Goal: Task Accomplishment & Management: Use online tool/utility

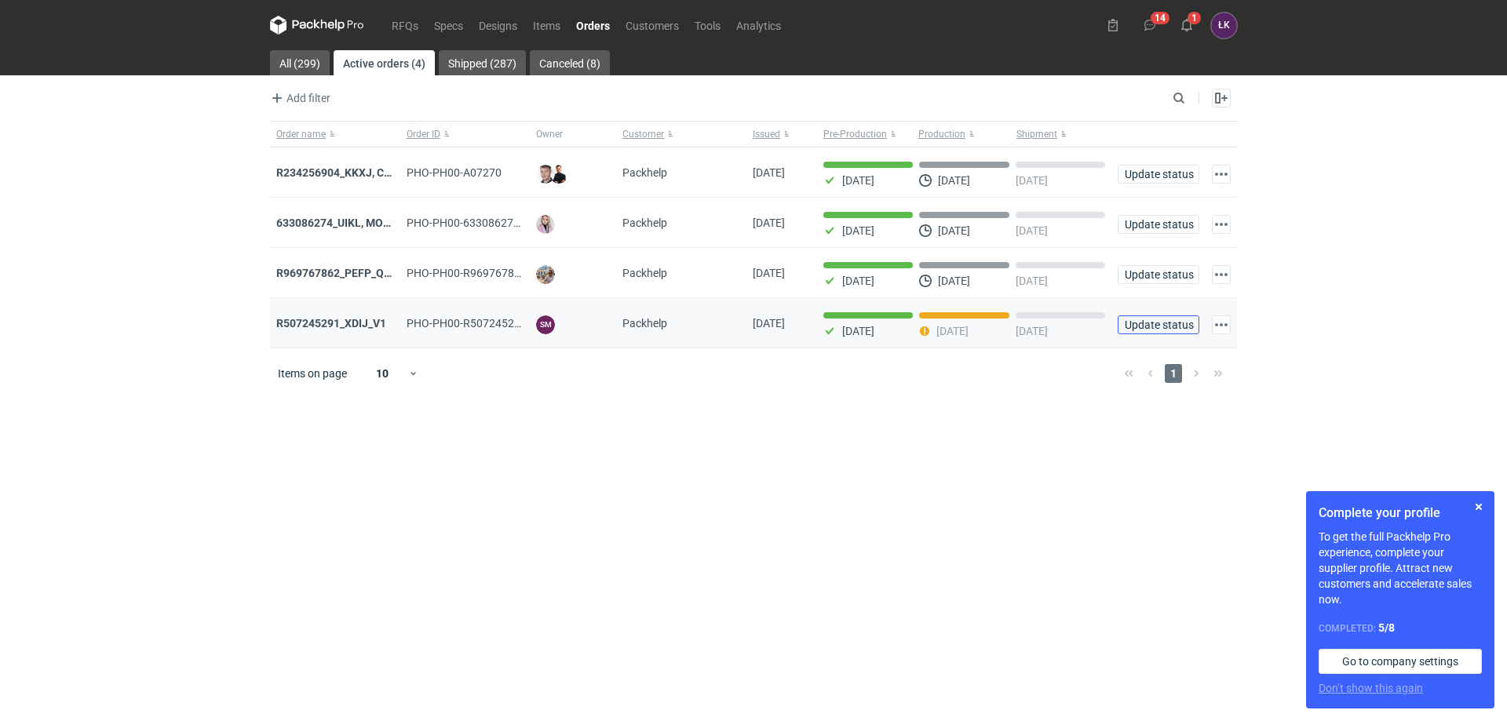
click at [1139, 326] on span "Update status" at bounding box center [1158, 324] width 67 height 11
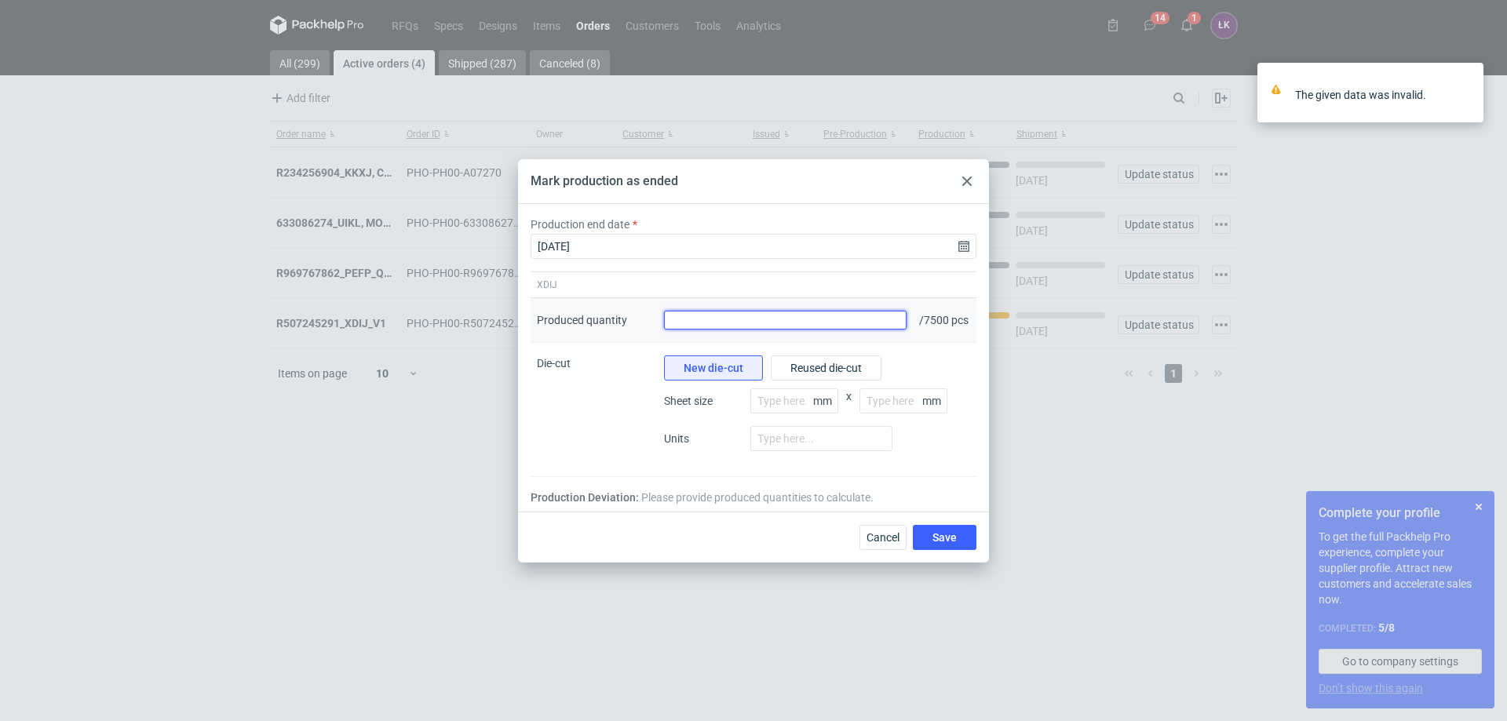
click at [783, 321] on input "Produced quantity" at bounding box center [785, 320] width 242 height 19
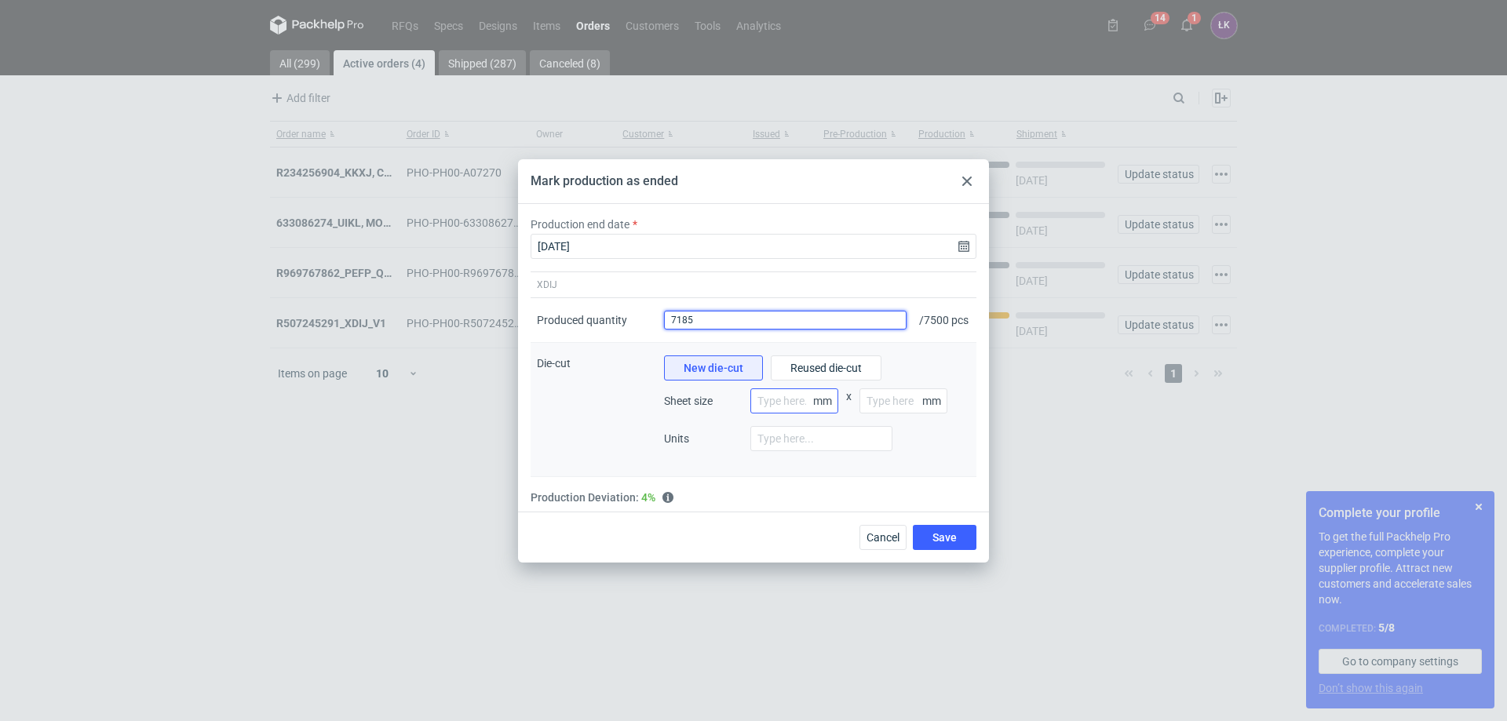
type input "7185"
click at [782, 403] on input "number" at bounding box center [794, 400] width 88 height 25
type input "610"
type input "860"
click at [851, 451] on input "number" at bounding box center [821, 438] width 142 height 25
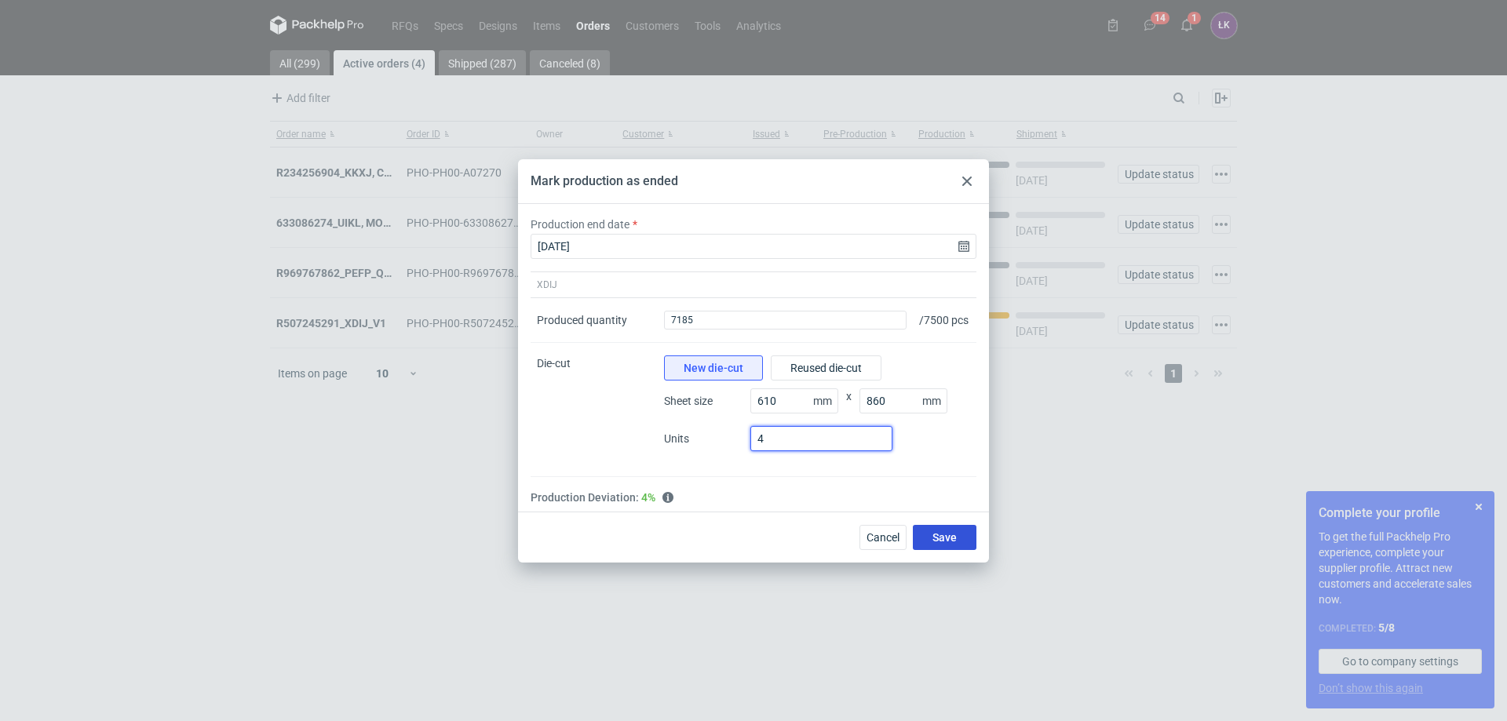
type input "4"
click at [953, 543] on span "Save" at bounding box center [944, 537] width 24 height 11
